Goal: Transaction & Acquisition: Download file/media

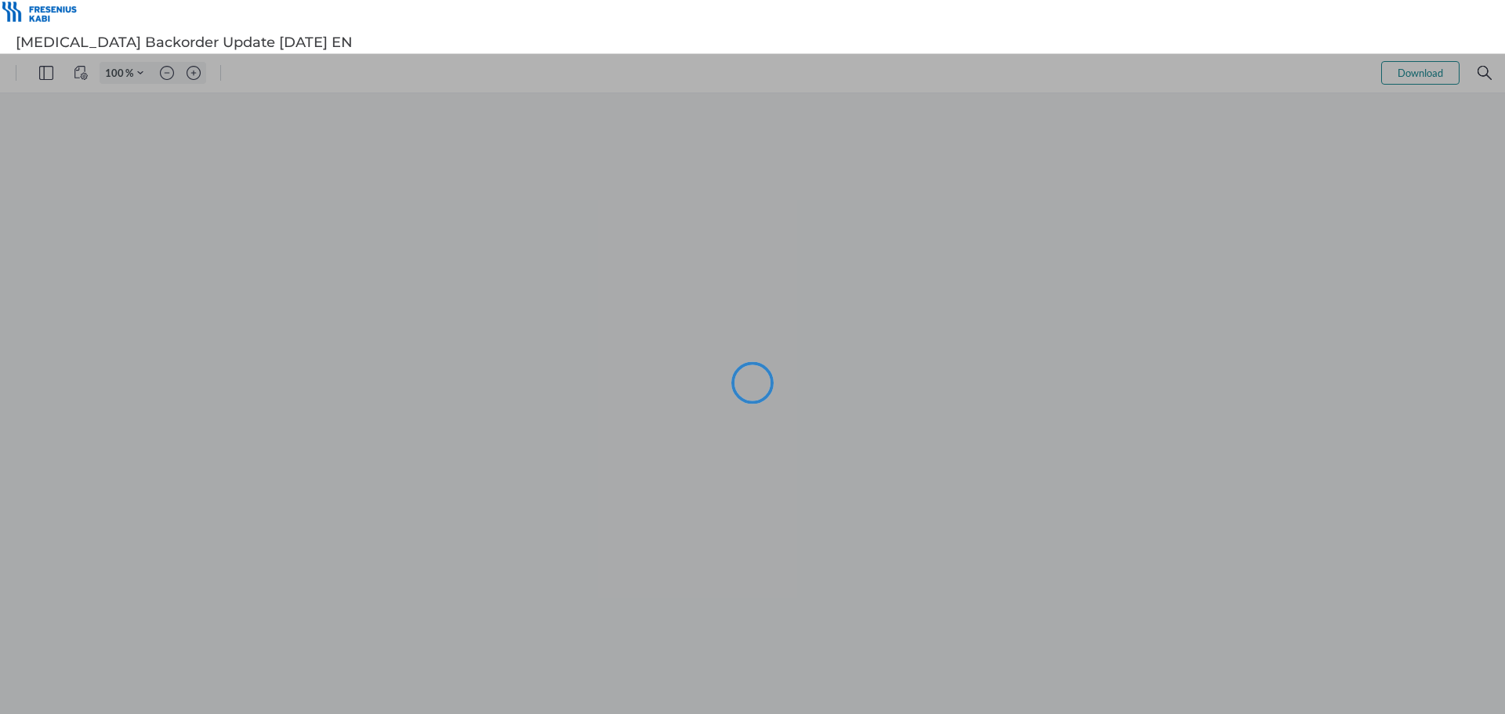
type input "99"
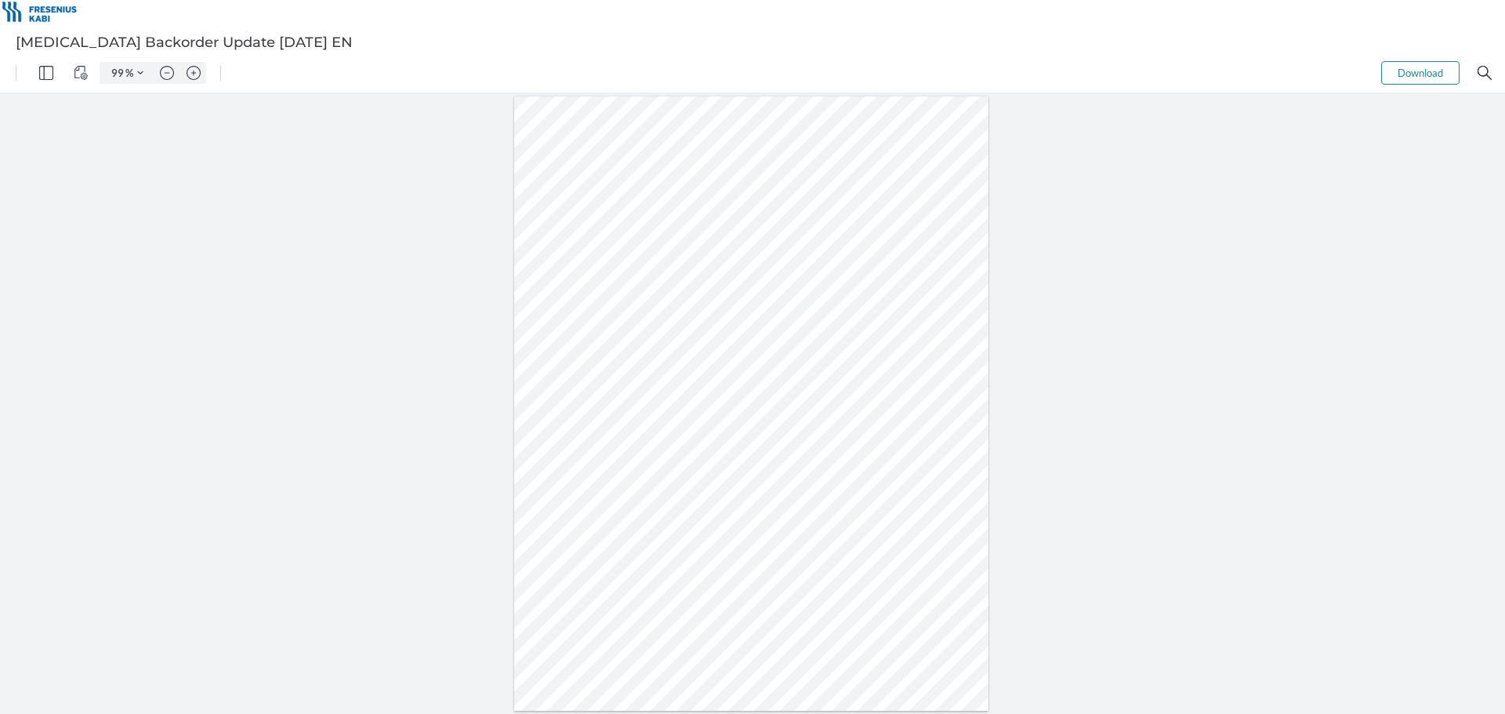
drag, startPoint x: 632, startPoint y: 381, endPoint x: 594, endPoint y: 379, distance: 37.7
click at [594, 379] on div at bounding box center [751, 403] width 475 height 615
click at [631, 375] on div at bounding box center [751, 403] width 475 height 615
drag, startPoint x: 634, startPoint y: 384, endPoint x: 608, endPoint y: 381, distance: 26.8
click at [608, 381] on div at bounding box center [751, 403] width 475 height 615
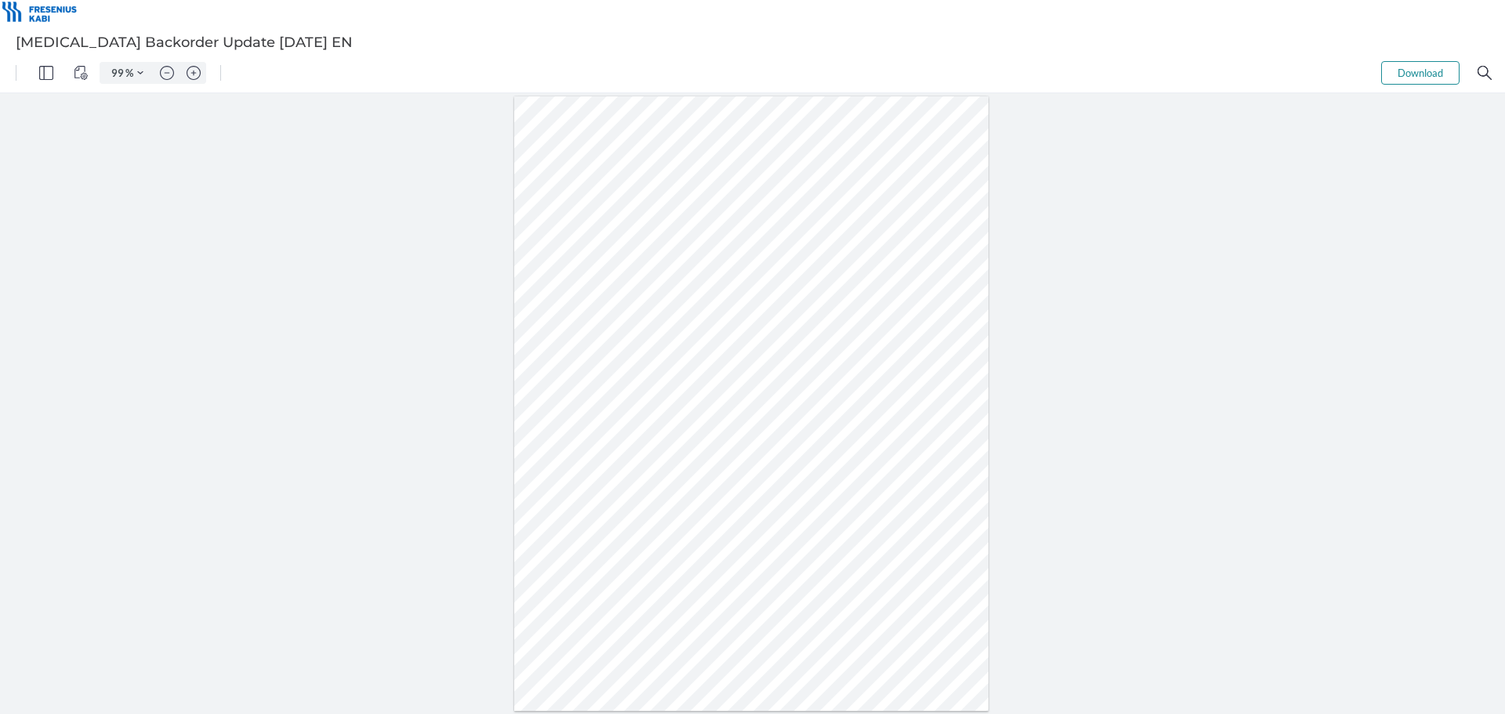
click at [1425, 79] on button "Download" at bounding box center [1421, 73] width 78 height 24
click at [775, 418] on div at bounding box center [751, 403] width 475 height 615
click at [873, 417] on div at bounding box center [751, 403] width 475 height 615
drag, startPoint x: 565, startPoint y: 416, endPoint x: 873, endPoint y: 430, distance: 308.4
click at [873, 430] on div at bounding box center [751, 403] width 475 height 615
